Goal: Task Accomplishment & Management: Manage account settings

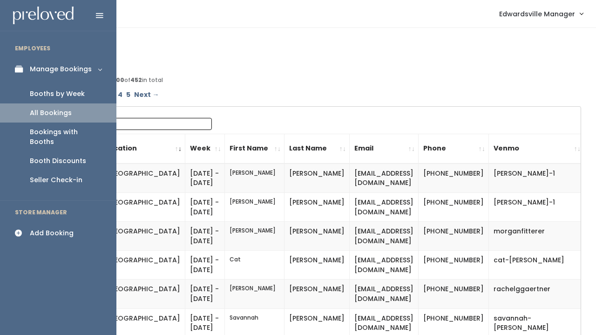
click at [39, 89] on div "Booths by Week" at bounding box center [57, 94] width 55 height 10
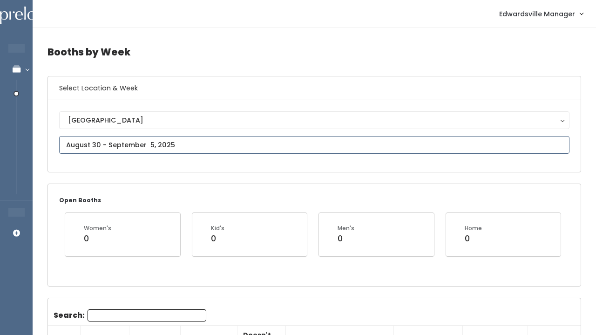
click at [164, 141] on input "text" at bounding box center [314, 145] width 510 height 18
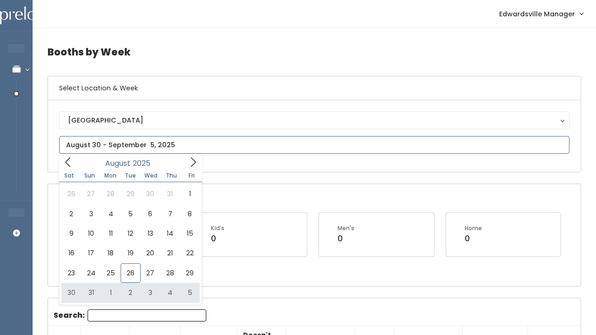
type input "August 30 to September 5"
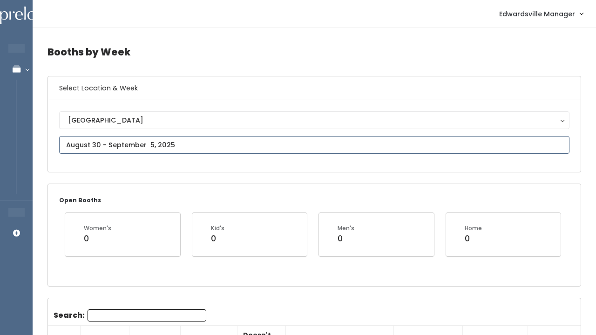
click at [172, 149] on input "text" at bounding box center [314, 145] width 510 height 18
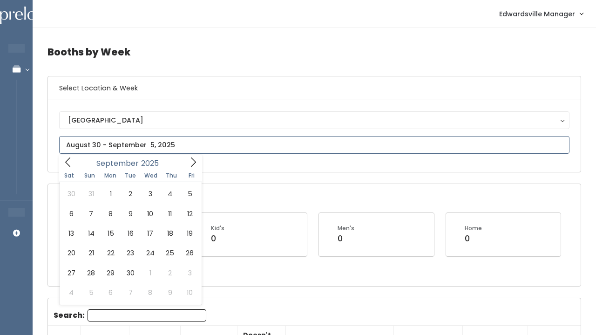
click at [191, 160] on icon at bounding box center [193, 162] width 10 height 10
type input "September 6 to September 12"
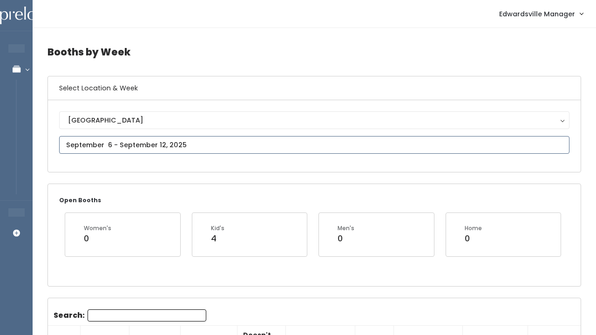
click at [144, 146] on input "text" at bounding box center [314, 145] width 510 height 18
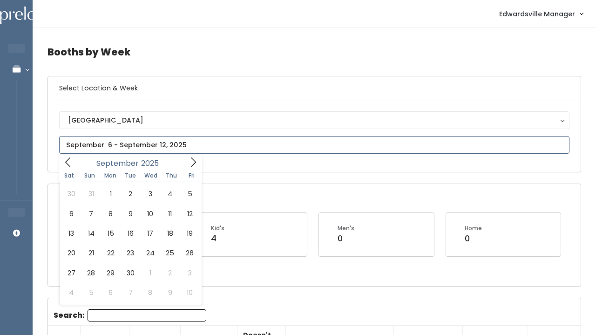
click at [193, 157] on icon at bounding box center [193, 162] width 10 height 10
type input "September 13 to September 19"
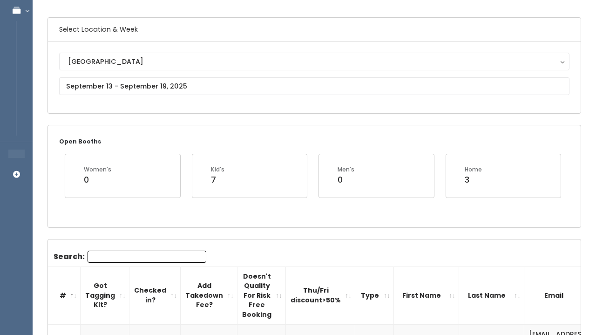
scroll to position [65, 0]
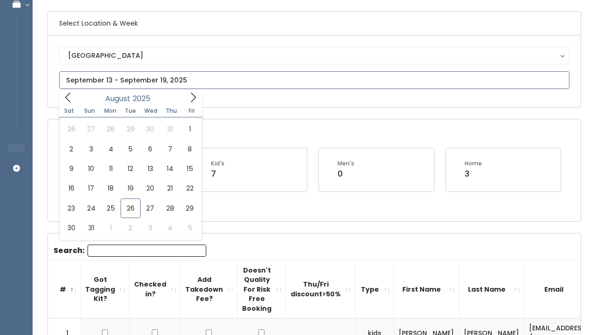
click at [109, 80] on input "text" at bounding box center [314, 80] width 510 height 18
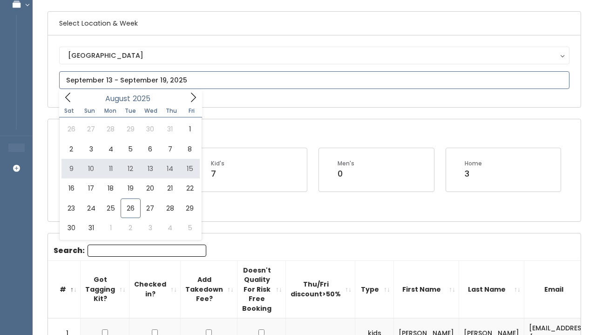
click at [182, 94] on div "August 2025" at bounding box center [130, 97] width 107 height 14
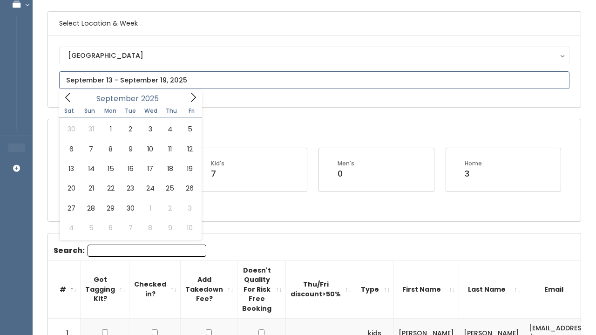
click at [184, 94] on span at bounding box center [193, 97] width 18 height 14
type input "September 20 to September 26"
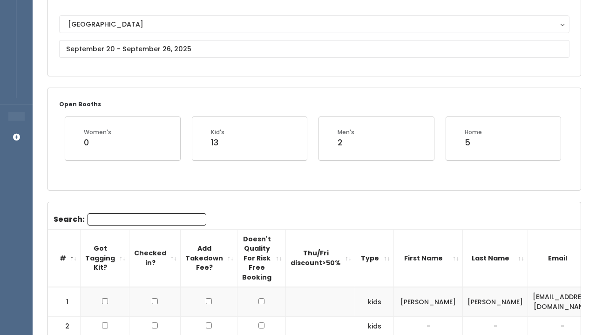
scroll to position [97, 0]
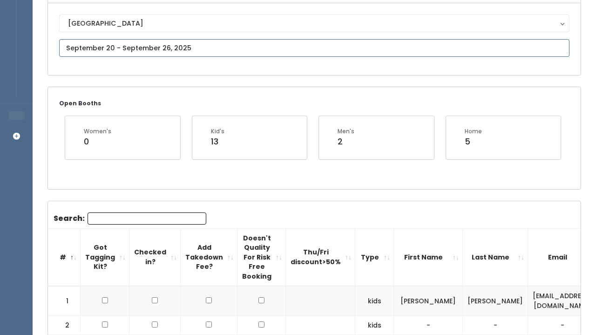
click at [214, 46] on input "text" at bounding box center [314, 48] width 510 height 18
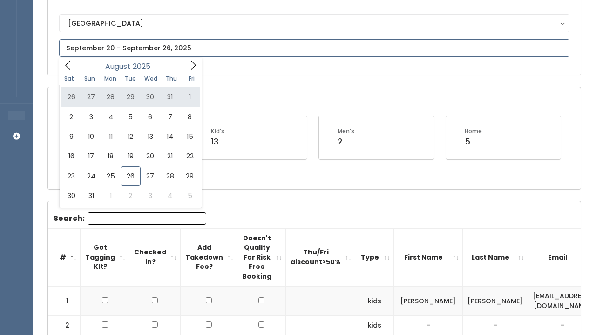
click at [185, 65] on span at bounding box center [193, 65] width 18 height 14
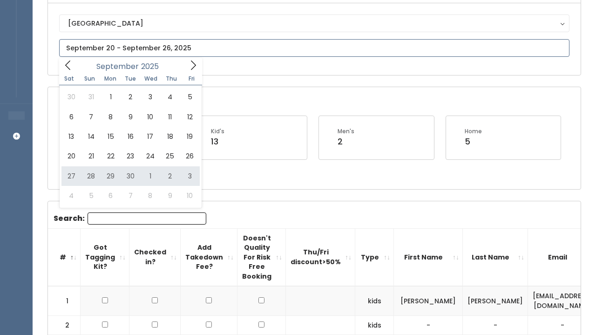
type input "September 27 to October 3"
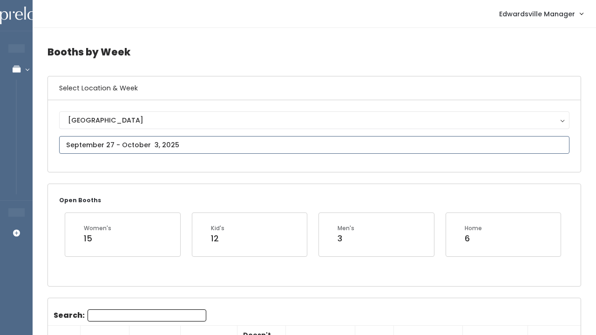
click at [111, 145] on input "text" at bounding box center [314, 145] width 510 height 18
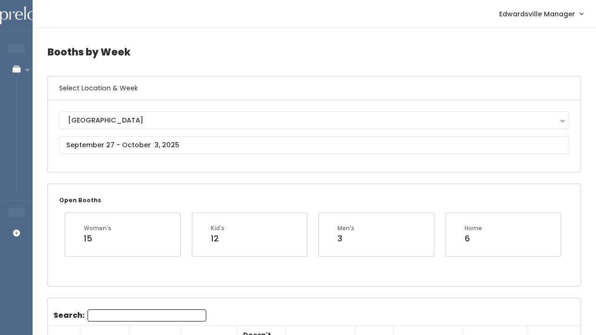
click at [561, 18] on span "Edwardsville Manager" at bounding box center [537, 14] width 76 height 10
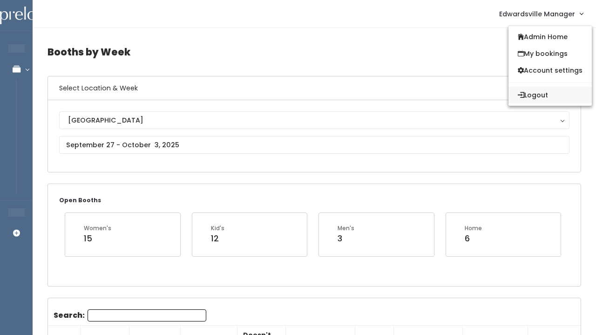
click at [538, 93] on button "Logout" at bounding box center [549, 95] width 83 height 17
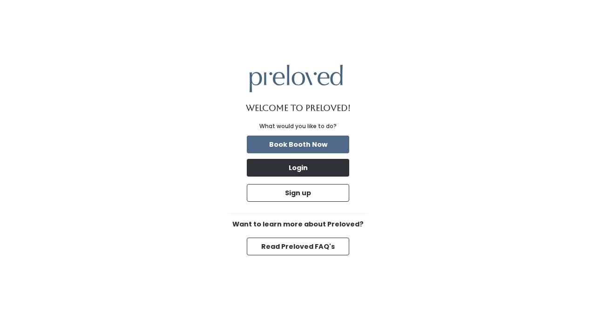
click at [282, 168] on button "Login" at bounding box center [298, 168] width 102 height 18
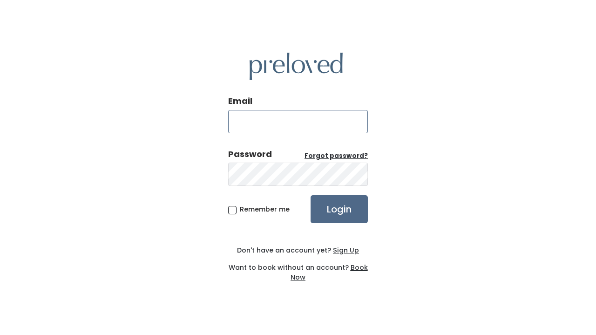
type input "[EMAIL_ADDRESS][DOMAIN_NAME]"
click at [337, 215] on input "Login" at bounding box center [338, 209] width 57 height 28
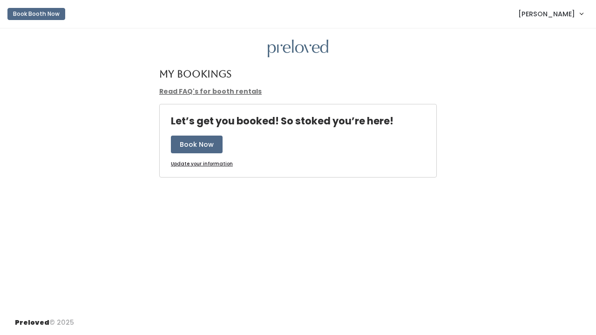
click at [554, 12] on span "[PERSON_NAME]" at bounding box center [546, 14] width 57 height 10
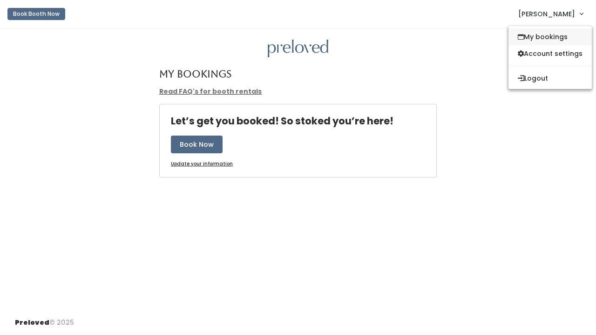
click at [550, 35] on link "My bookings" at bounding box center [549, 36] width 83 height 17
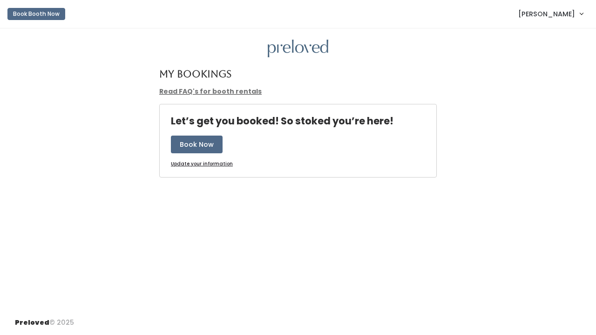
click at [563, 14] on span "Kenzie Gelly" at bounding box center [546, 14] width 57 height 10
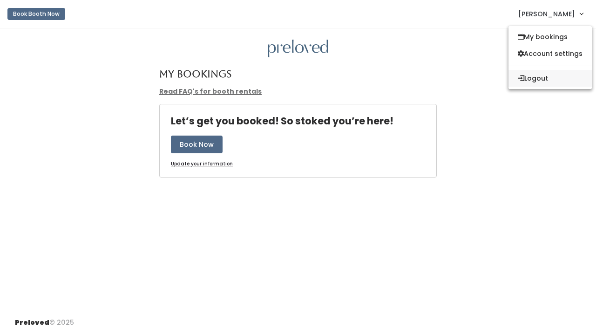
click at [538, 73] on button "Logout" at bounding box center [549, 78] width 83 height 17
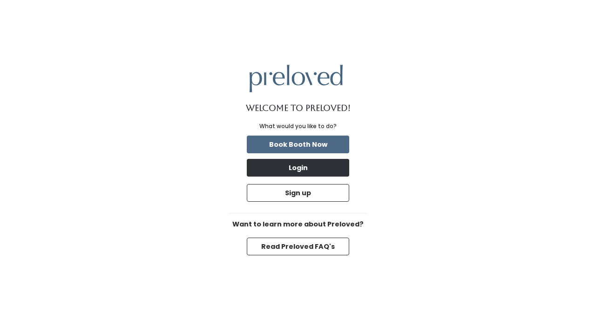
click at [303, 170] on button "Login" at bounding box center [298, 168] width 102 height 18
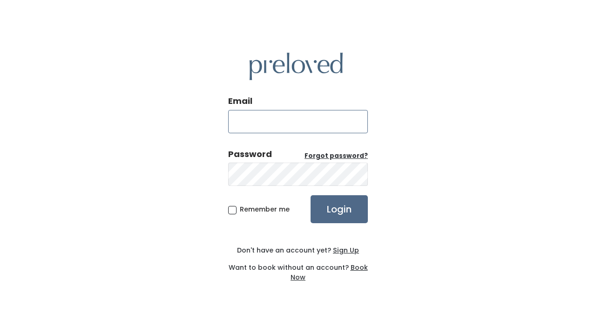
type input "[EMAIL_ADDRESS][DOMAIN_NAME]"
click at [341, 200] on input "Login" at bounding box center [338, 209] width 57 height 28
click at [279, 153] on label "Password Forgot password?" at bounding box center [298, 154] width 140 height 12
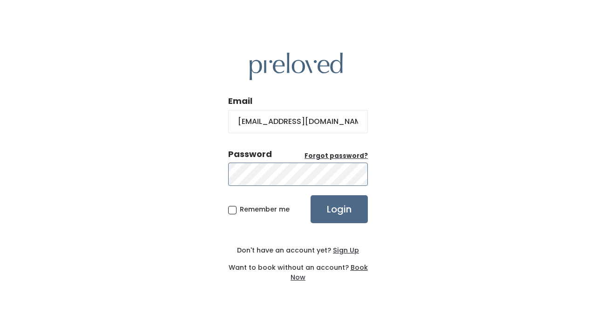
click at [339, 208] on input "Login" at bounding box center [338, 209] width 57 height 28
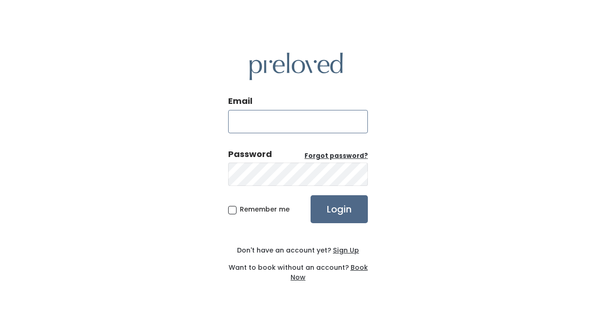
type input "[EMAIL_ADDRESS][DOMAIN_NAME]"
click at [348, 208] on input "Login" at bounding box center [338, 209] width 57 height 28
